Goal: Transaction & Acquisition: Obtain resource

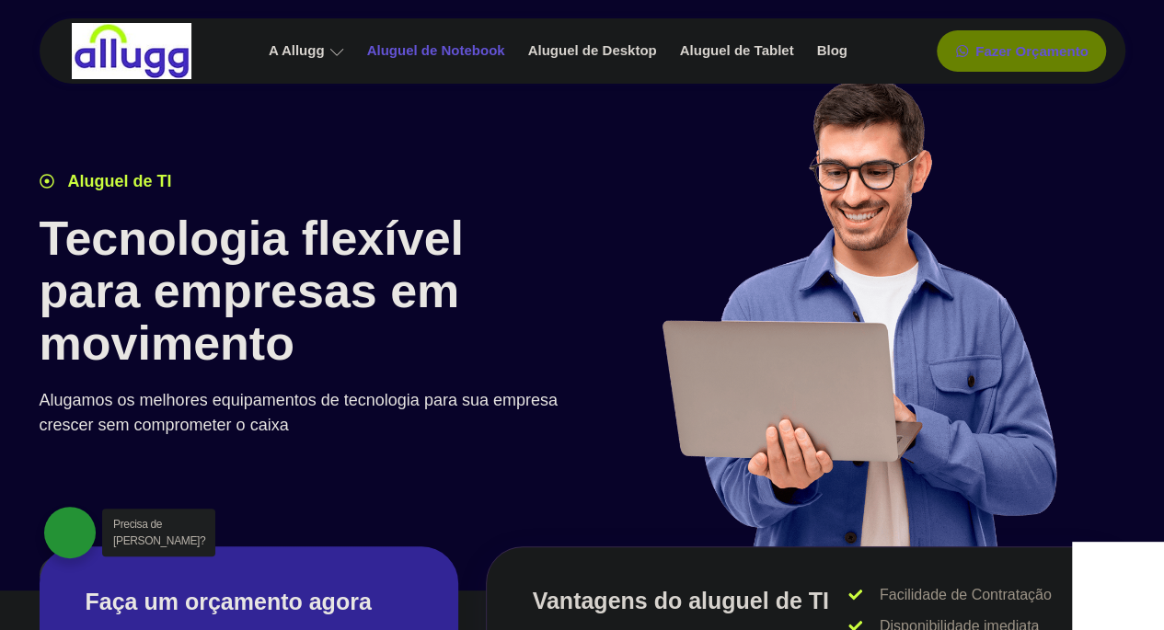
click at [447, 52] on link "Aluguel de Notebook" at bounding box center [438, 51] width 161 height 32
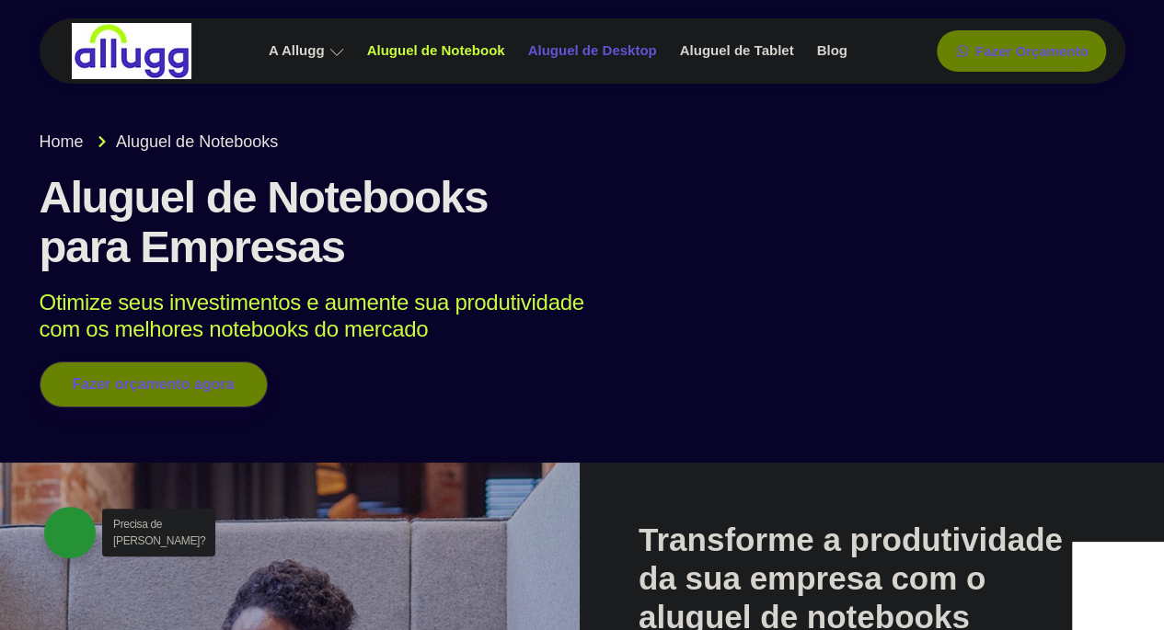
click at [582, 50] on link "Aluguel de Desktop" at bounding box center [595, 51] width 152 height 32
